Goal: Transaction & Acquisition: Download file/media

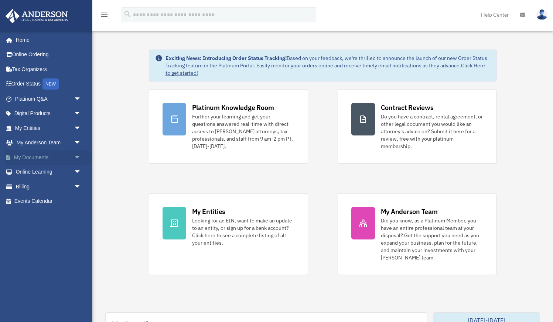
click at [79, 158] on span "arrow_drop_down" at bounding box center [81, 157] width 15 height 15
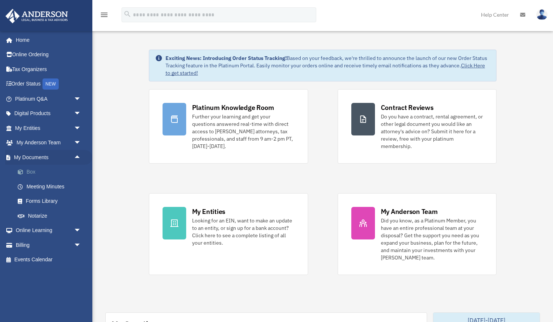
click at [40, 169] on link "Box" at bounding box center [51, 171] width 82 height 15
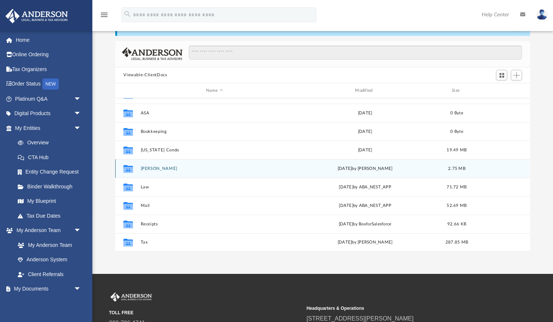
scroll to position [32, 0]
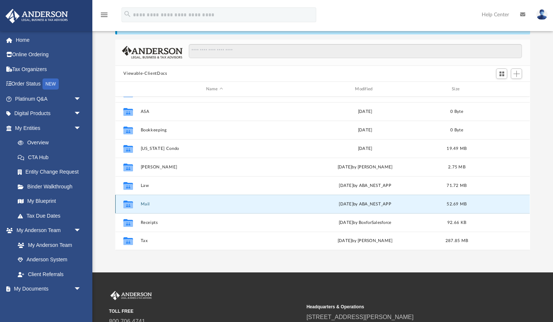
click at [145, 203] on button "Mail" at bounding box center [214, 203] width 147 height 5
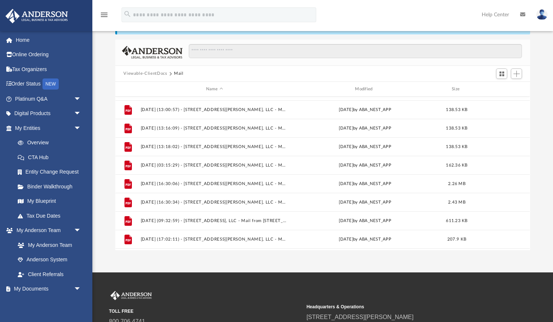
scroll to position [734, 0]
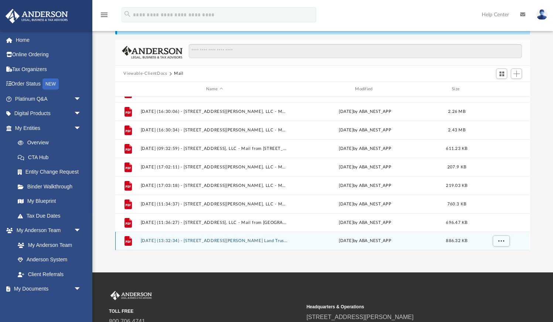
click at [225, 239] on button "2025.08.25 (13:32:34) - 4005 San Sabastian Drive, Unit 102 Land Trust - Mail.pdf" at bounding box center [214, 240] width 147 height 5
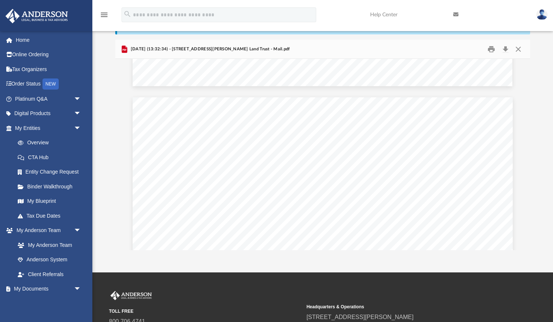
scroll to position [509, 0]
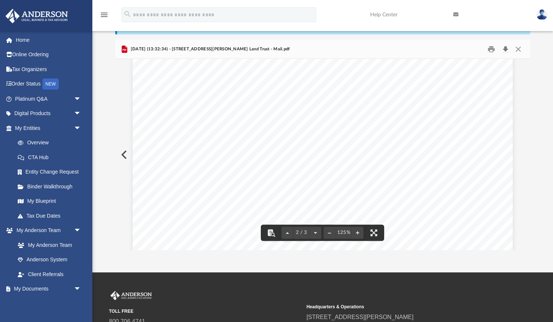
click at [506, 48] on button "Download" at bounding box center [505, 48] width 13 height 11
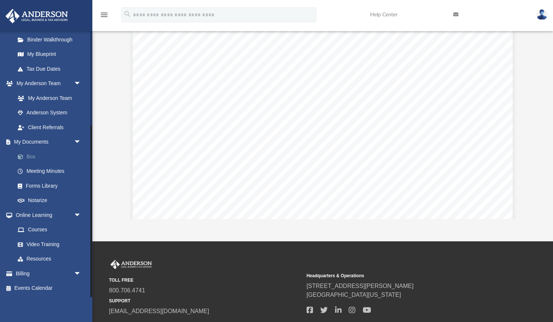
scroll to position [78, 0]
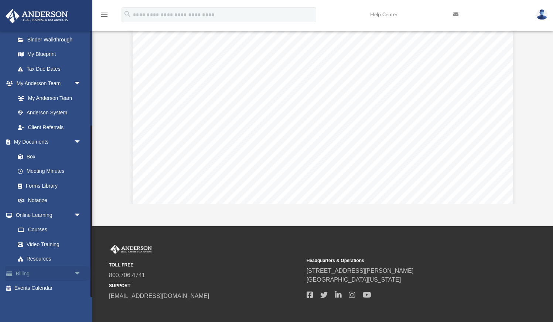
click at [78, 273] on span "arrow_drop_down" at bounding box center [81, 273] width 15 height 15
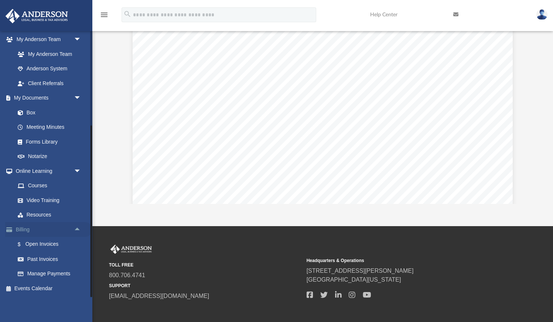
scroll to position [91, 0]
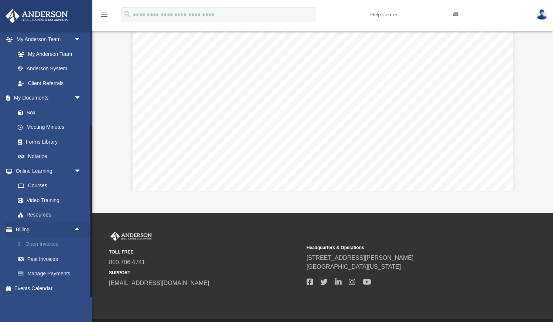
click at [44, 242] on link "$ Open Invoices" at bounding box center [51, 244] width 82 height 15
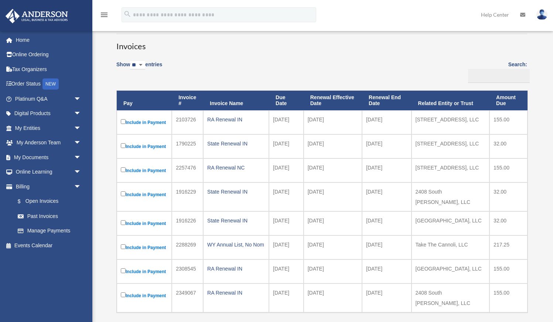
scroll to position [30, 0]
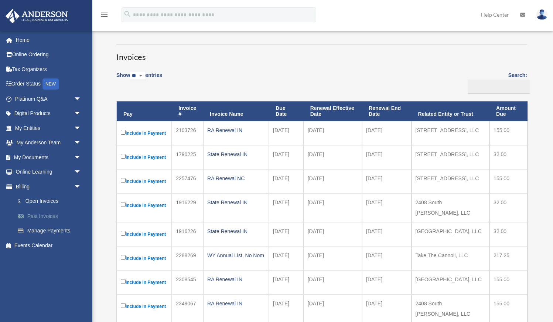
click at [47, 215] on link "Past Invoices" at bounding box center [51, 215] width 82 height 15
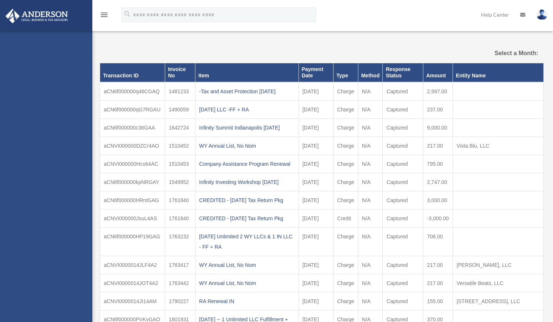
select select
